Goal: Information Seeking & Learning: Learn about a topic

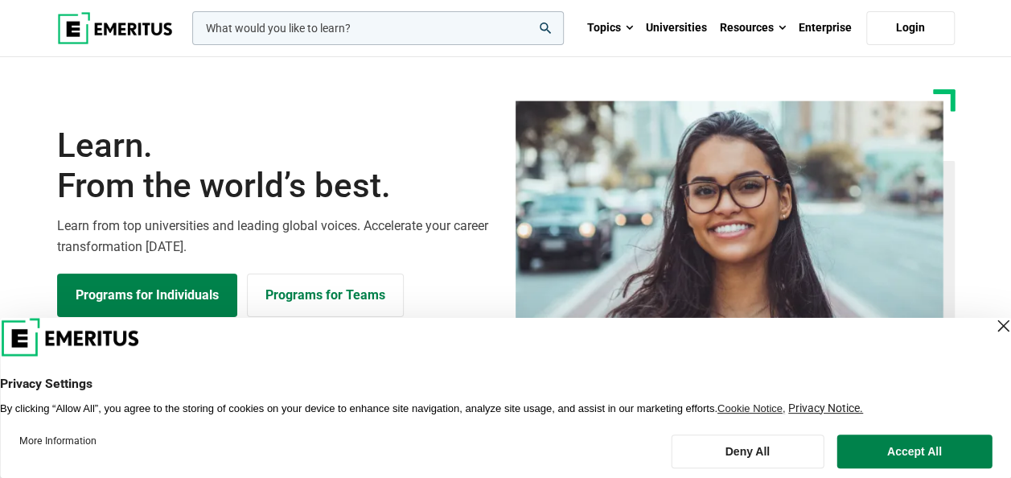
click at [376, 235] on p "Learn from top universities and leading global voices. Accelerate your career t…" at bounding box center [276, 236] width 439 height 41
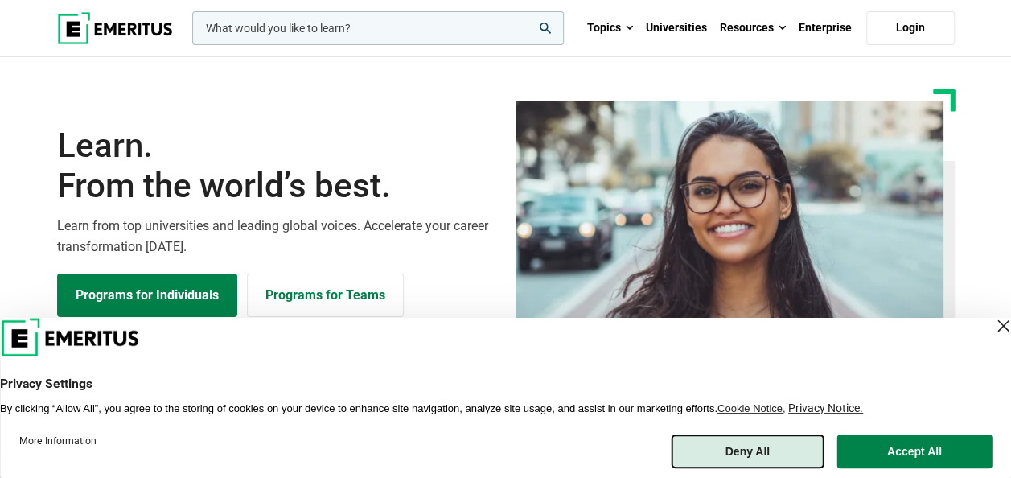
click at [783, 460] on button "Deny All" at bounding box center [748, 451] width 154 height 34
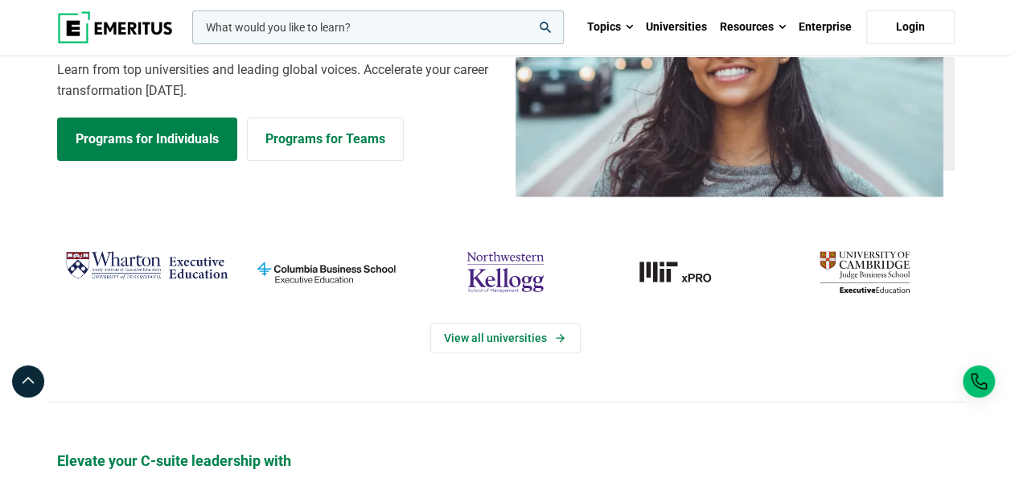
scroll to position [162, 0]
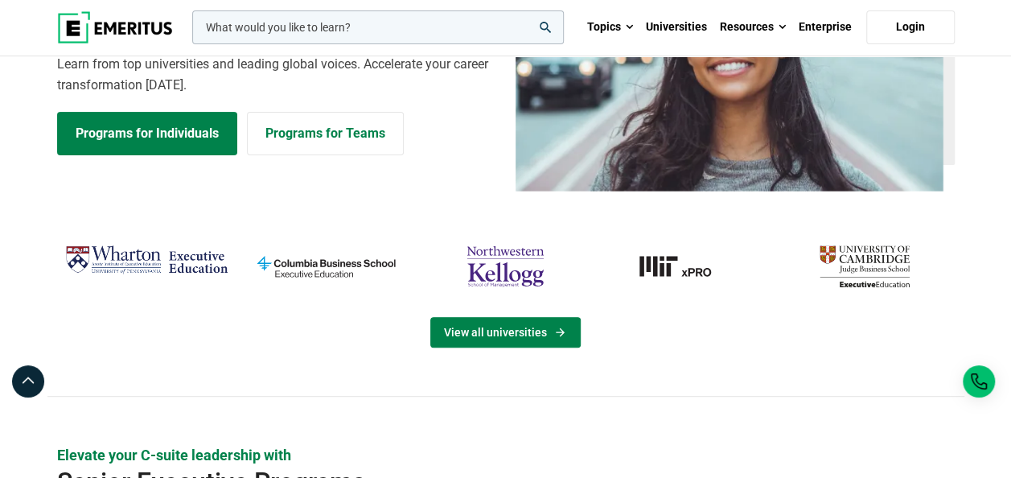
click at [534, 323] on link "View all universities" at bounding box center [505, 332] width 150 height 31
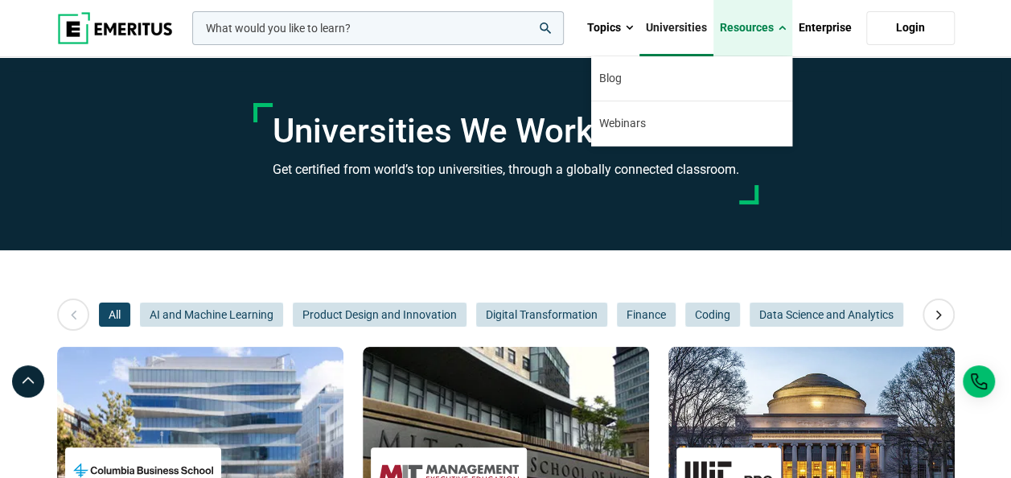
click at [777, 21] on link "Resources" at bounding box center [753, 28] width 79 height 56
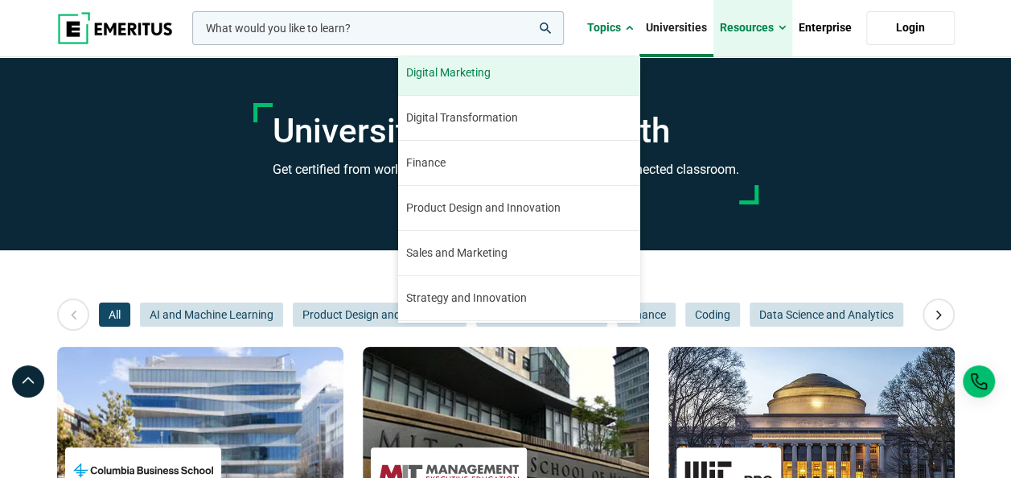
scroll to position [182, 0]
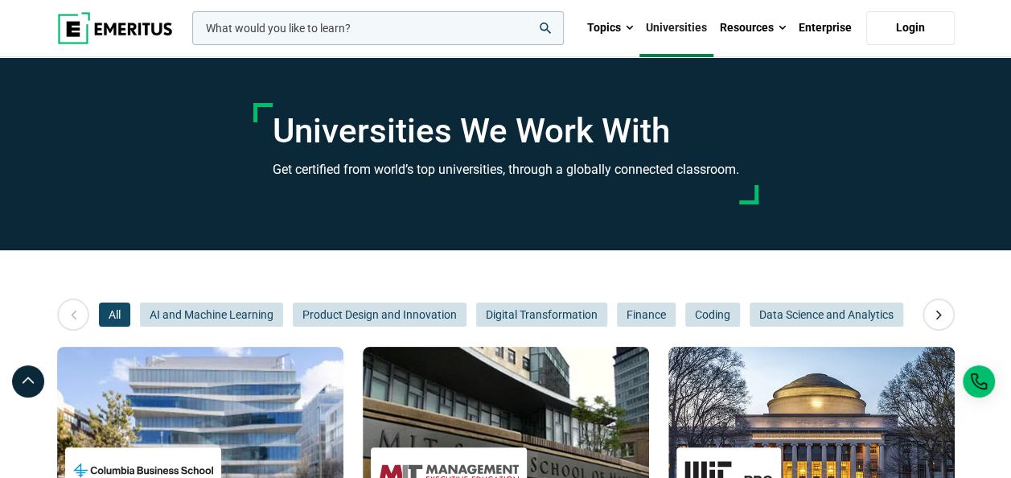
click at [104, 35] on img at bounding box center [115, 28] width 116 height 32
